Goal: Task Accomplishment & Management: Use online tool/utility

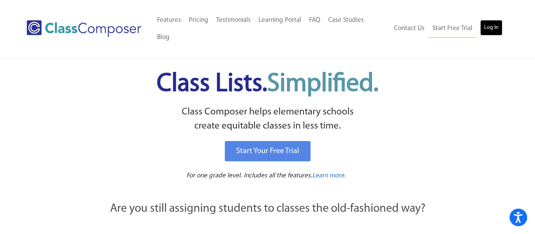
click at [492, 22] on link "Log In" at bounding box center [491, 28] width 22 height 16
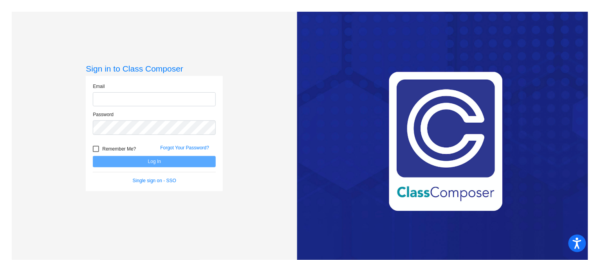
type input "[EMAIL_ADDRESS][DOMAIN_NAME]"
click at [139, 164] on button "Log In" at bounding box center [154, 161] width 123 height 11
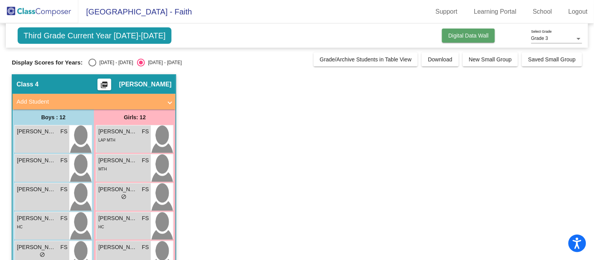
click at [468, 33] on span "Digital Data Wall" at bounding box center [468, 35] width 40 height 6
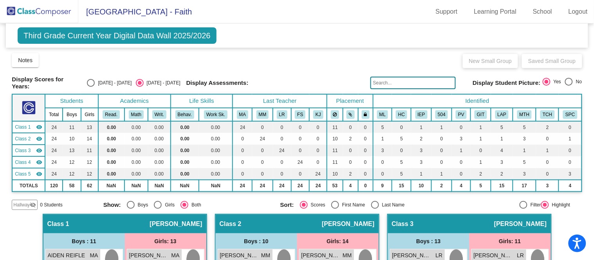
click at [569, 80] on div "Select an option" at bounding box center [569, 82] width 8 height 8
click at [569, 86] on input "No" at bounding box center [568, 86] width 0 height 0
radio input "true"
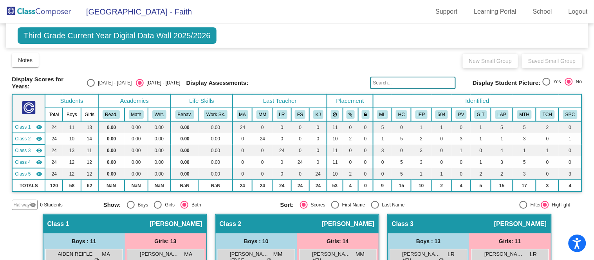
click at [546, 79] on div "Select an option" at bounding box center [546, 82] width 8 height 8
click at [546, 86] on input "Yes" at bounding box center [546, 86] width 0 height 0
radio input "true"
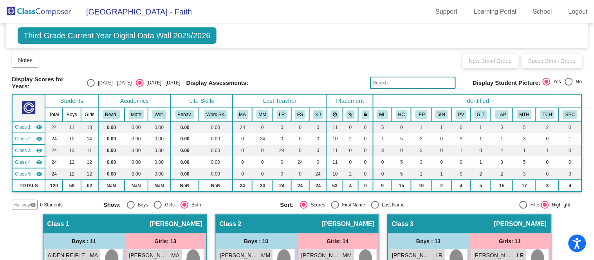
click at [53, 10] on img at bounding box center [39, 11] width 78 height 23
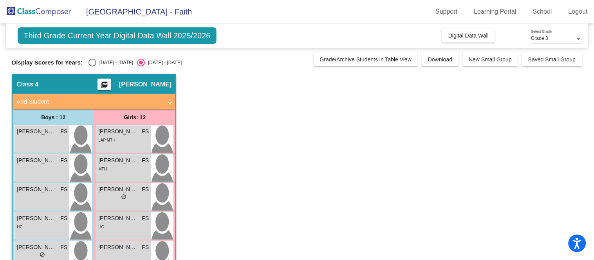
click at [88, 61] on div "Select an option" at bounding box center [92, 63] width 8 height 8
click at [92, 67] on input "[DATE] - [DATE]" at bounding box center [92, 67] width 0 height 0
radio input "true"
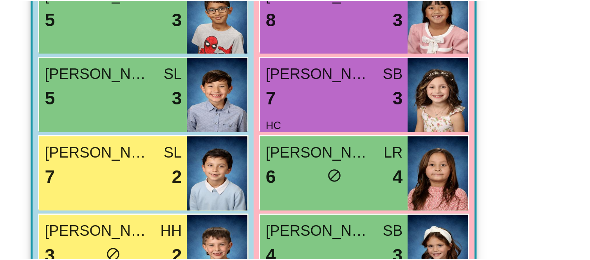
scroll to position [129, 0]
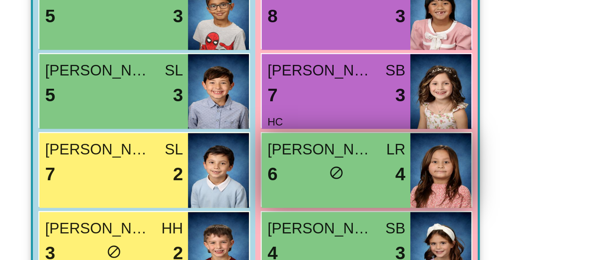
click at [117, 130] on div "6 lock do_not_disturb_alt 4" at bounding box center [123, 127] width 50 height 10
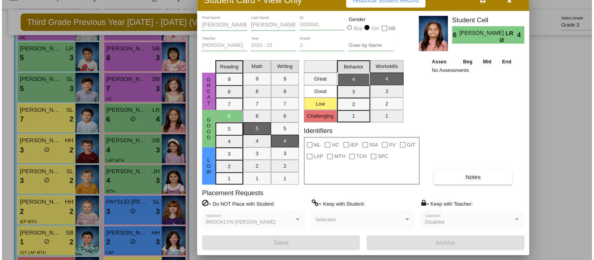
scroll to position [0, 0]
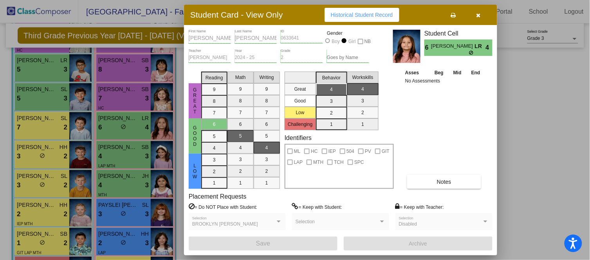
click at [478, 14] on icon "button" at bounding box center [478, 15] width 4 height 5
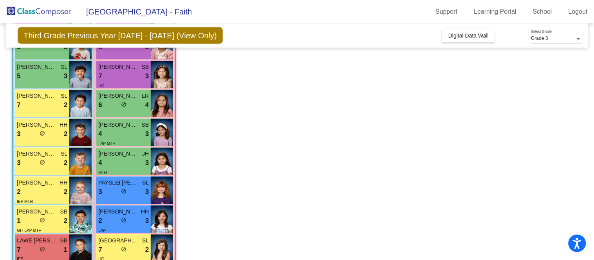
scroll to position [153, 0]
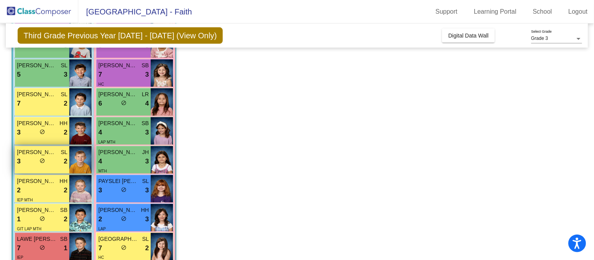
click at [54, 166] on div "[PERSON_NAME] SL 3 lock do_not_disturb_alt 2" at bounding box center [42, 159] width 54 height 27
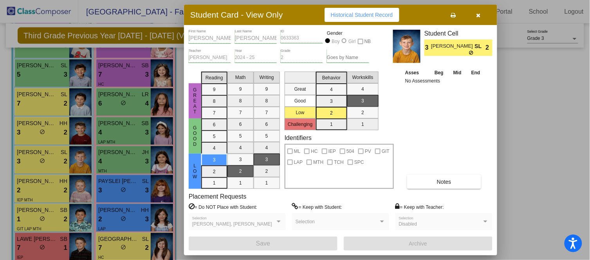
click at [481, 14] on button "button" at bounding box center [478, 15] width 25 height 14
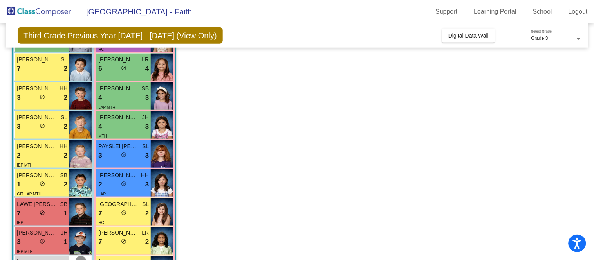
scroll to position [197, 0]
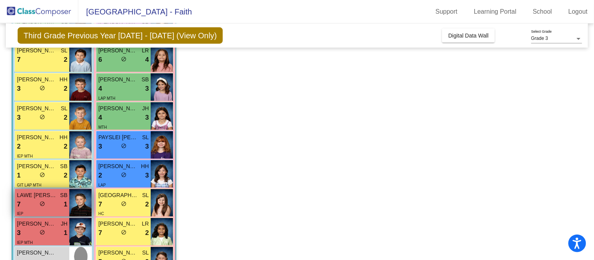
click at [49, 193] on span "LAWE [PERSON_NAME]" at bounding box center [36, 195] width 39 height 8
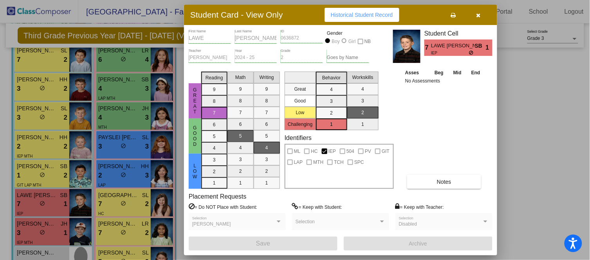
click at [478, 15] on icon "button" at bounding box center [478, 15] width 4 height 5
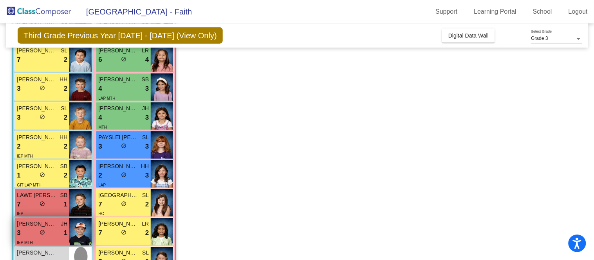
click at [54, 221] on span "[PERSON_NAME]" at bounding box center [36, 224] width 39 height 8
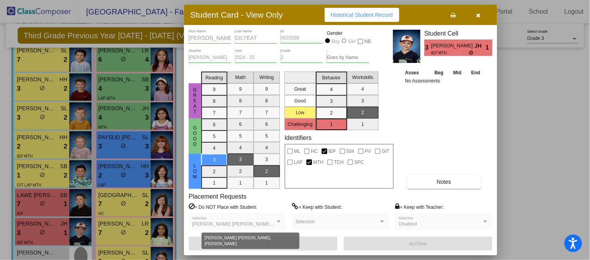
click at [279, 222] on div at bounding box center [279, 222] width 4 height 2
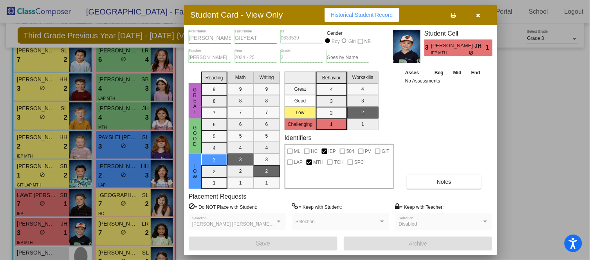
click at [480, 15] on icon "button" at bounding box center [478, 15] width 4 height 5
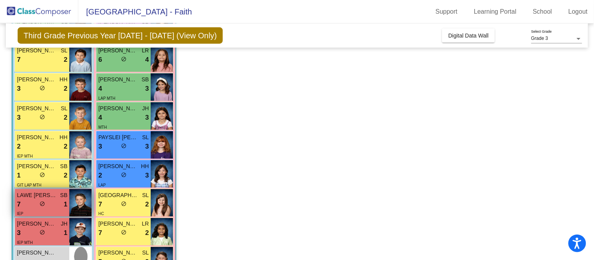
click at [81, 206] on img at bounding box center [80, 202] width 22 height 27
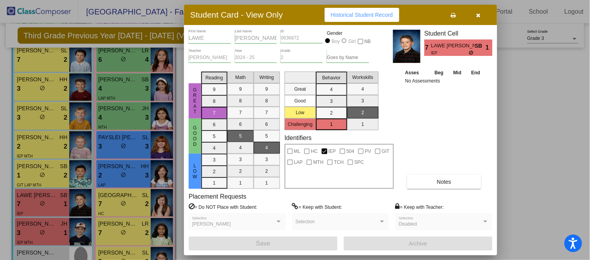
click at [479, 16] on icon "button" at bounding box center [478, 15] width 4 height 5
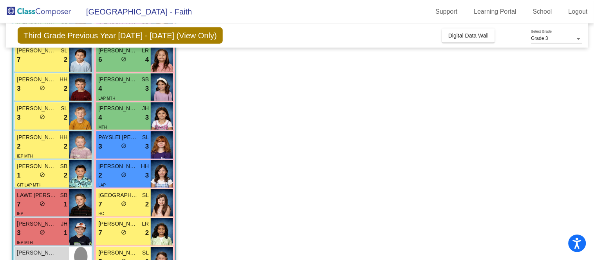
scroll to position [224, 0]
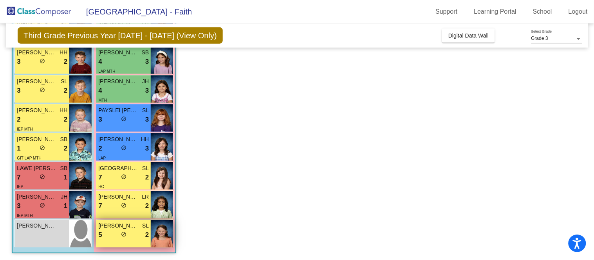
click at [143, 241] on div "[PERSON_NAME] SL 5 lock do_not_disturb_alt 2" at bounding box center [123, 233] width 54 height 27
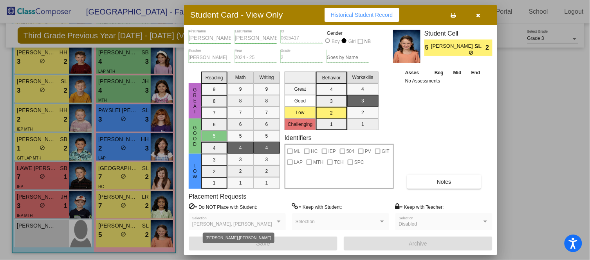
click at [279, 221] on div at bounding box center [279, 222] width 4 height 2
click at [479, 14] on icon "button" at bounding box center [478, 15] width 4 height 5
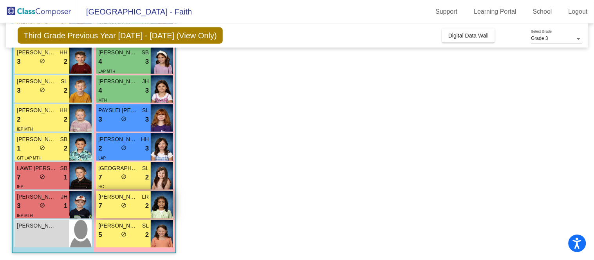
click at [135, 211] on div "7 lock do_not_disturb_alt 2" at bounding box center [123, 207] width 50 height 10
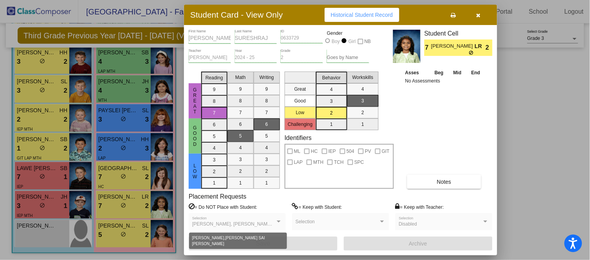
click at [277, 223] on div at bounding box center [278, 221] width 7 height 5
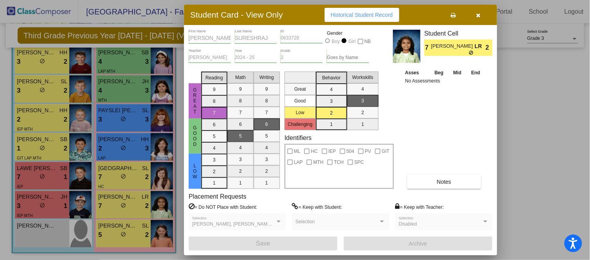
click at [479, 15] on icon "button" at bounding box center [478, 15] width 4 height 5
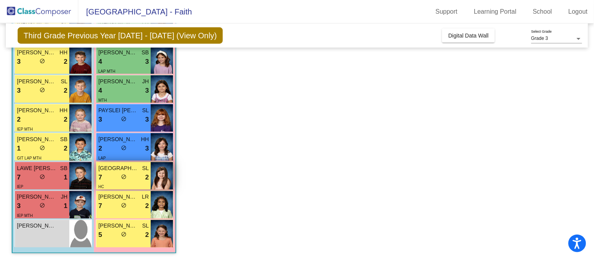
click at [115, 179] on div "7 lock do_not_disturb_alt 2" at bounding box center [123, 178] width 50 height 10
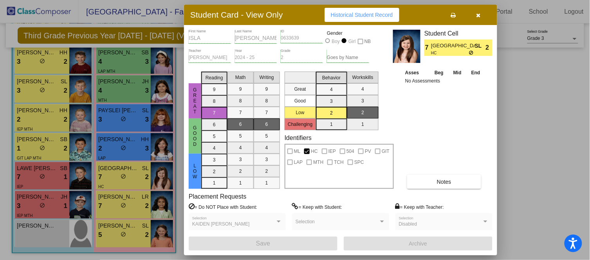
click at [479, 16] on icon "button" at bounding box center [478, 15] width 4 height 5
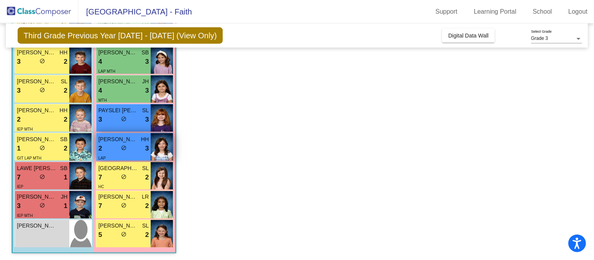
click at [144, 154] on div "LAP" at bounding box center [123, 158] width 50 height 8
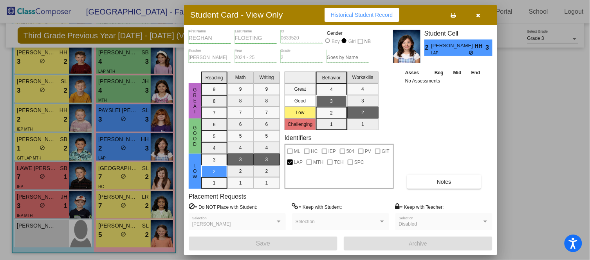
click at [480, 16] on button "button" at bounding box center [478, 15] width 25 height 14
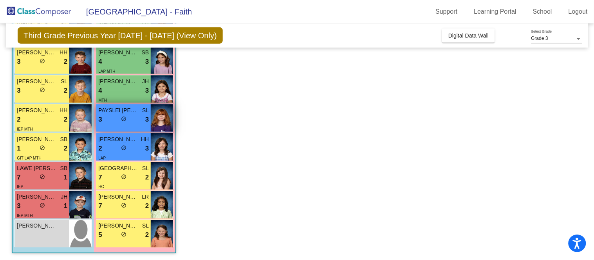
click at [126, 120] on span "do_not_disturb_alt" at bounding box center [123, 118] width 5 height 5
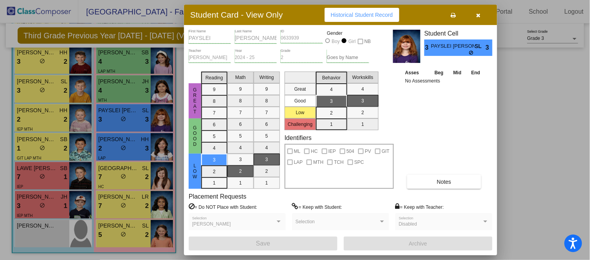
click at [477, 16] on icon "button" at bounding box center [478, 15] width 4 height 5
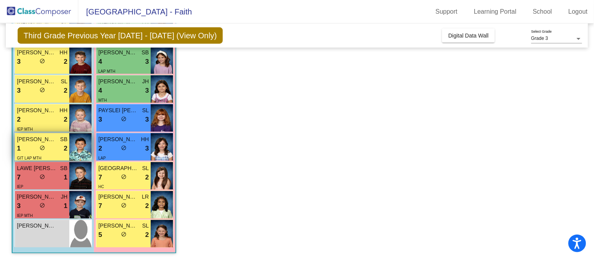
click at [47, 147] on div "1 lock do_not_disturb_alt 2" at bounding box center [42, 149] width 50 height 10
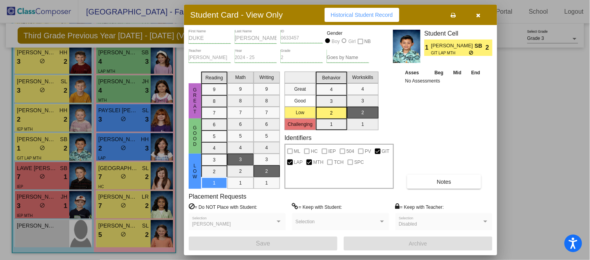
click at [478, 15] on icon "button" at bounding box center [478, 15] width 4 height 5
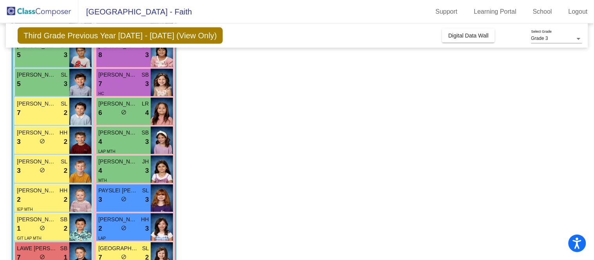
scroll to position [0, 0]
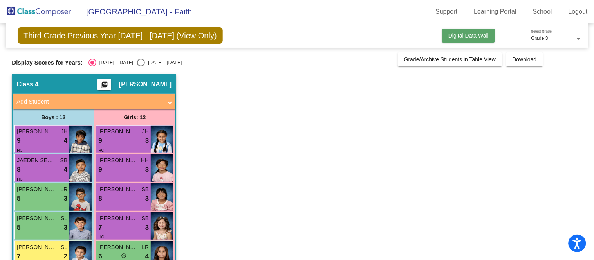
click at [484, 30] on button "Digital Data Wall" at bounding box center [468, 36] width 53 height 14
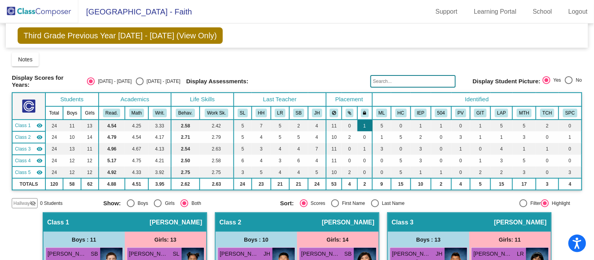
click at [364, 120] on td "1" at bounding box center [364, 126] width 15 height 12
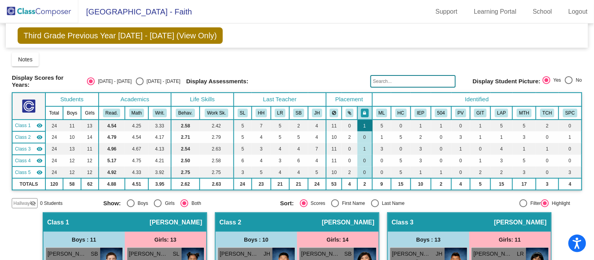
click at [364, 120] on td "1" at bounding box center [364, 126] width 15 height 12
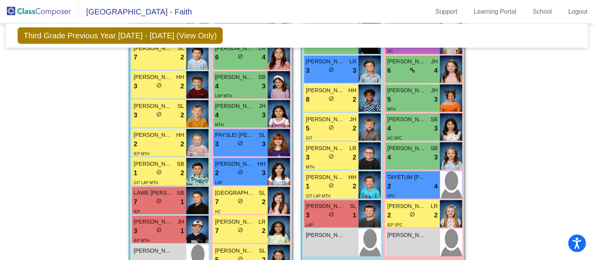
scroll to position [811, 0]
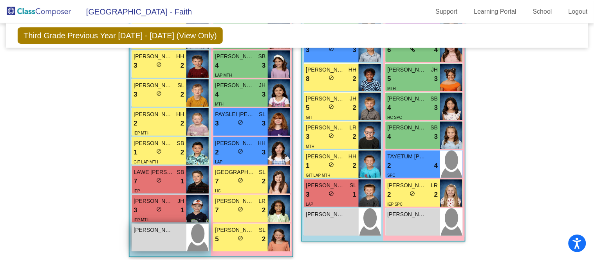
click at [157, 234] on div "[PERSON_NAME] SASIVARN SRIKAKOLAPU lock do_not_disturb_alt" at bounding box center [159, 237] width 54 height 27
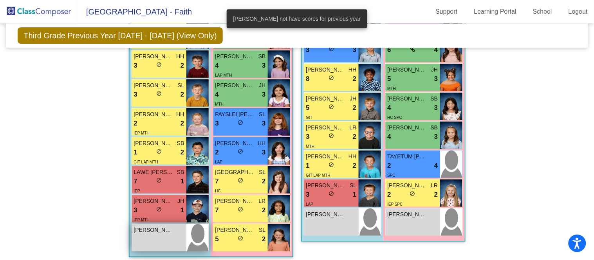
click at [171, 239] on div "[PERSON_NAME] SASIVARN SRIKAKOLAPU lock do_not_disturb_alt" at bounding box center [159, 237] width 54 height 27
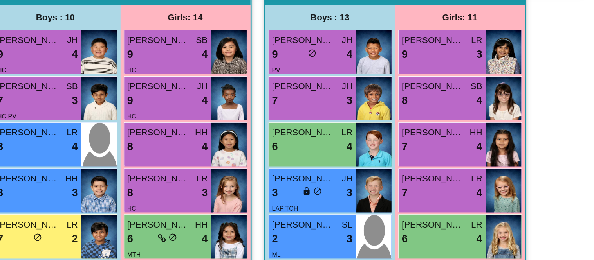
scroll to position [189, 0]
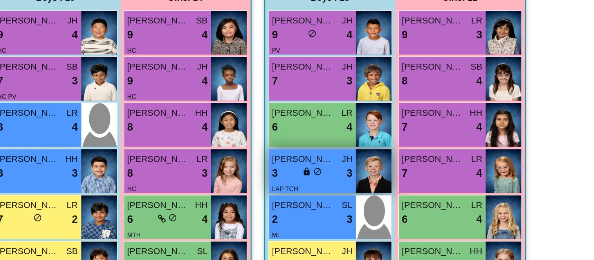
click at [415, 151] on span "[PERSON_NAME]" at bounding box center [411, 152] width 39 height 8
click at [453, 155] on img at bounding box center [456, 159] width 22 height 27
click at [397, 168] on span "LAP TCH" at bounding box center [400, 170] width 16 height 4
click at [413, 157] on span "lock" at bounding box center [413, 159] width 5 height 5
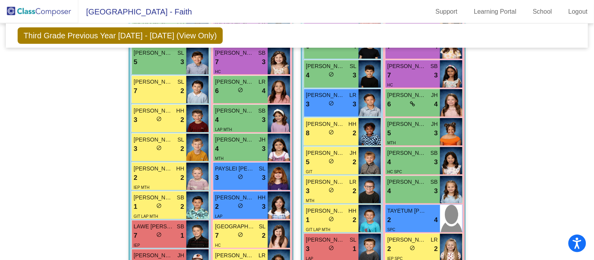
scroll to position [811, 0]
